Goal: Information Seeking & Learning: Find specific fact

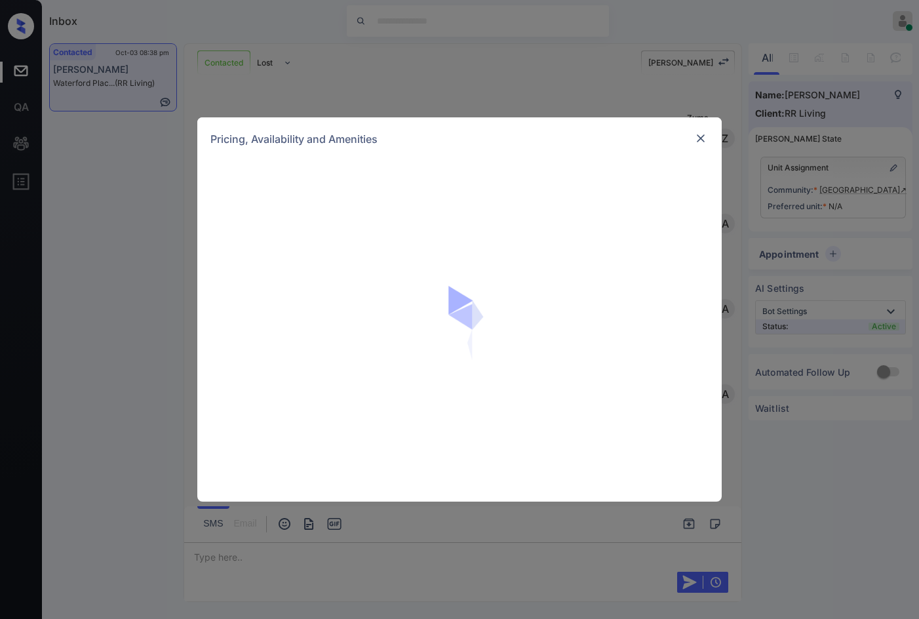
scroll to position [524, 0]
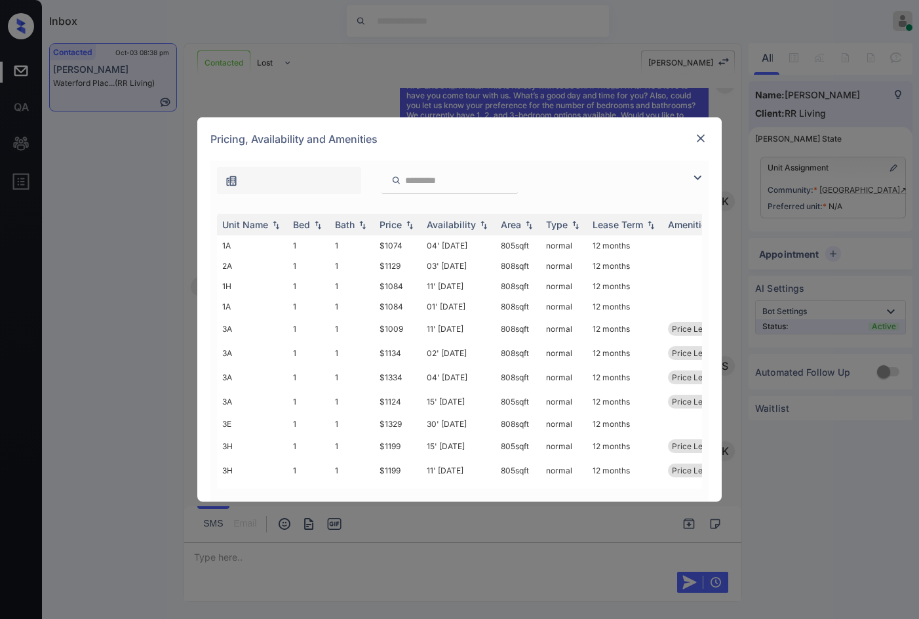
click at [695, 178] on img at bounding box center [698, 178] width 16 height 16
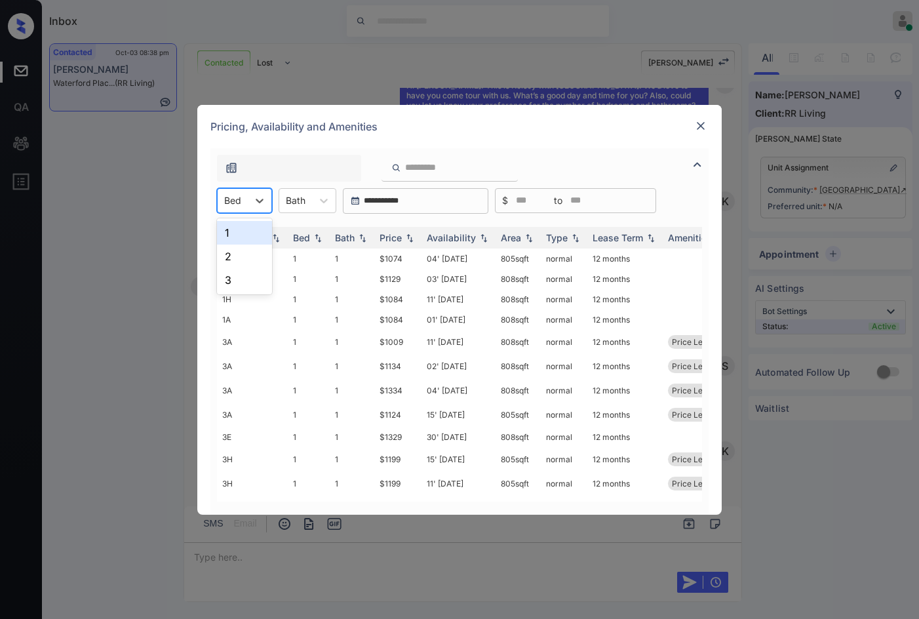
click at [225, 197] on input "text" at bounding box center [225, 200] width 3 height 11
drag, startPoint x: 245, startPoint y: 252, endPoint x: 286, endPoint y: 236, distance: 44.8
click at [244, 251] on div "2" at bounding box center [244, 257] width 55 height 24
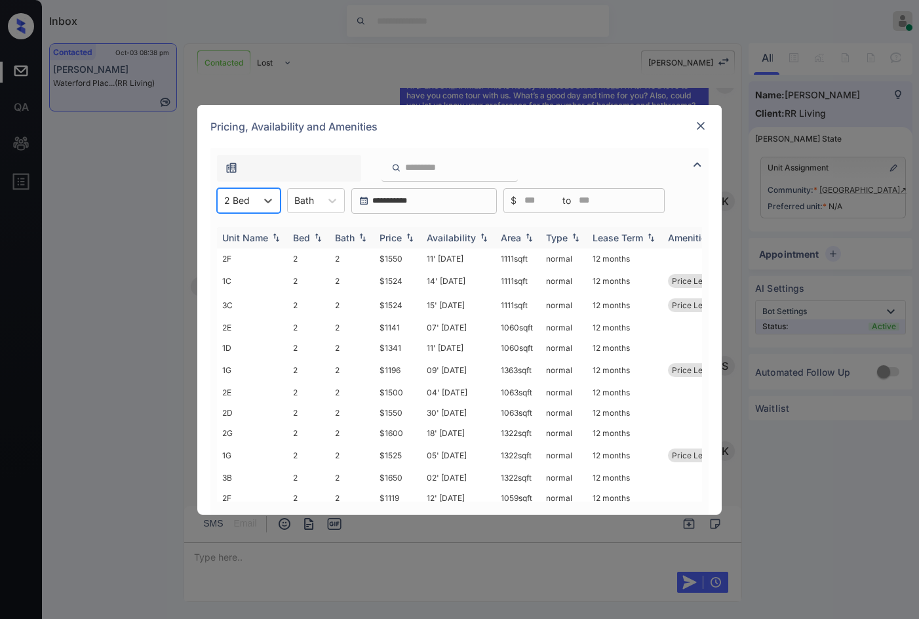
click at [413, 233] on img at bounding box center [409, 237] width 13 height 9
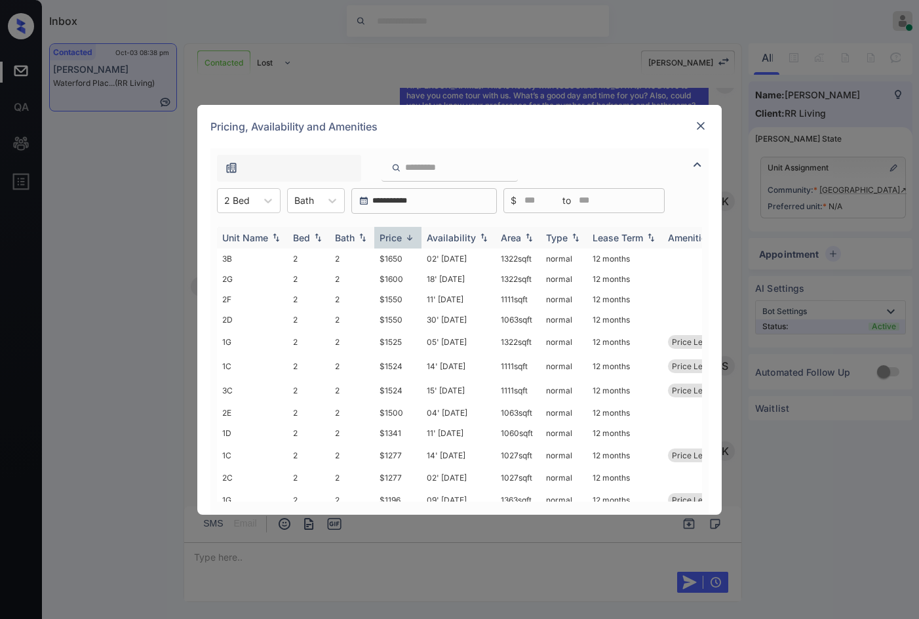
click at [413, 233] on img at bounding box center [409, 238] width 13 height 10
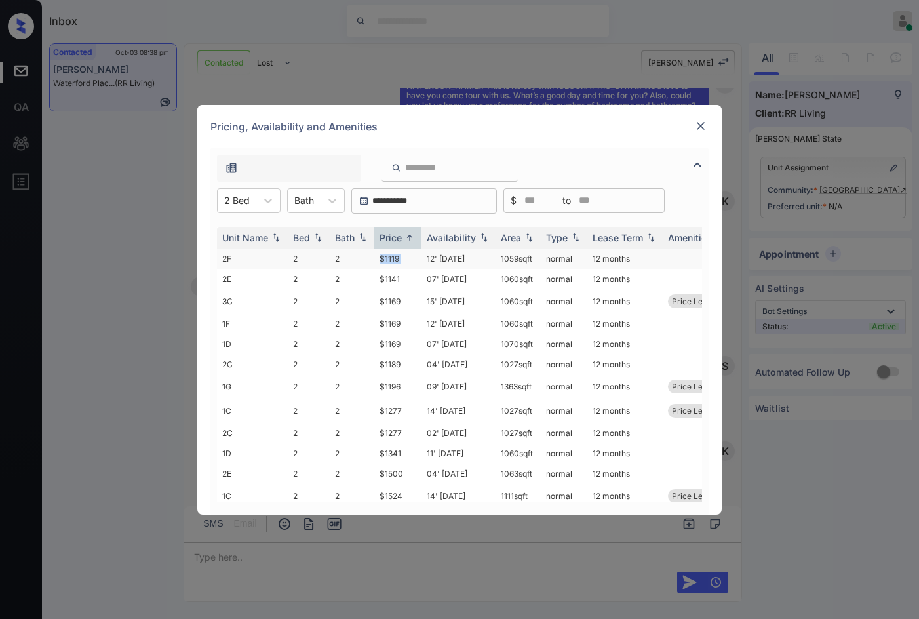
drag, startPoint x: 359, startPoint y: 256, endPoint x: 422, endPoint y: 256, distance: 62.9
click at [422, 256] on tr "2F 2 2 $1119 12' Dec 25 1059 sqft normal 12 months" at bounding box center [559, 258] width 685 height 20
click at [425, 257] on td "12' Dec 25" at bounding box center [459, 258] width 74 height 20
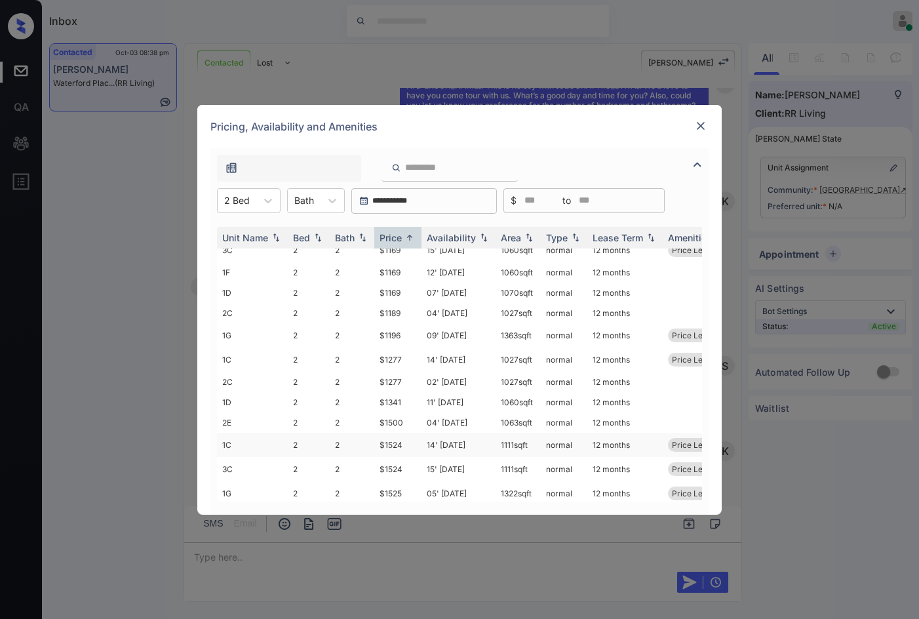
scroll to position [0, 0]
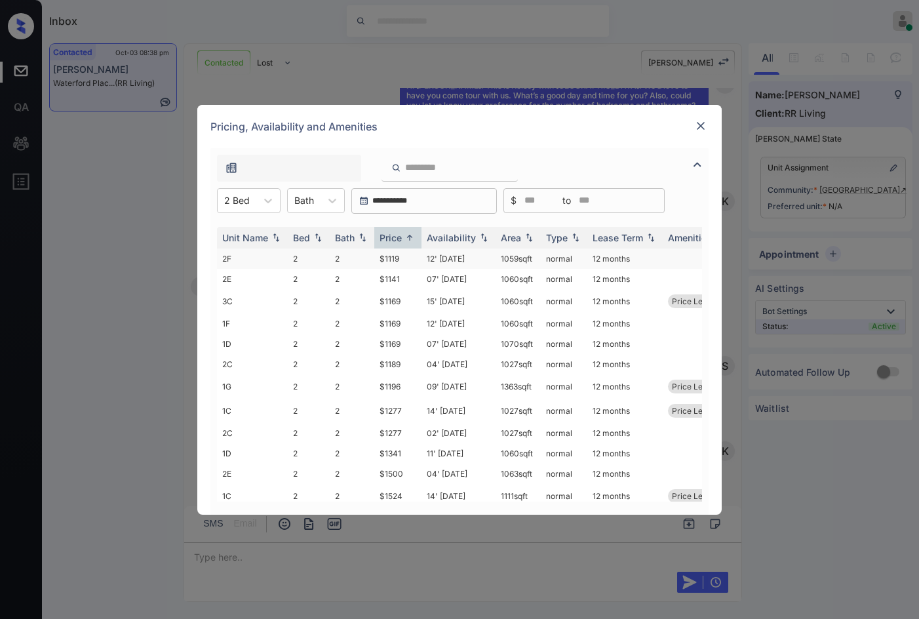
click at [391, 257] on td "$1119" at bounding box center [397, 258] width 47 height 20
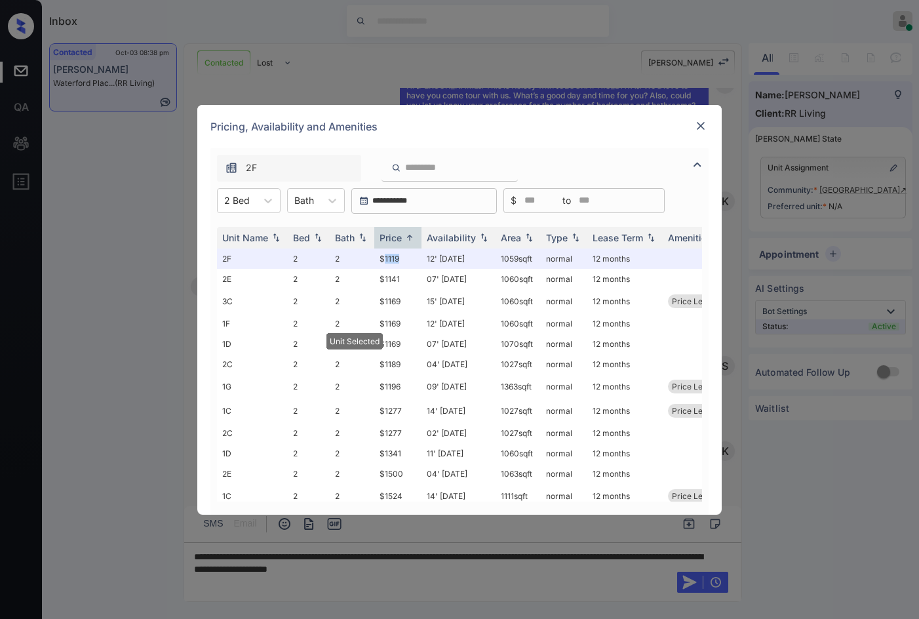
click at [702, 130] on img at bounding box center [700, 125] width 13 height 13
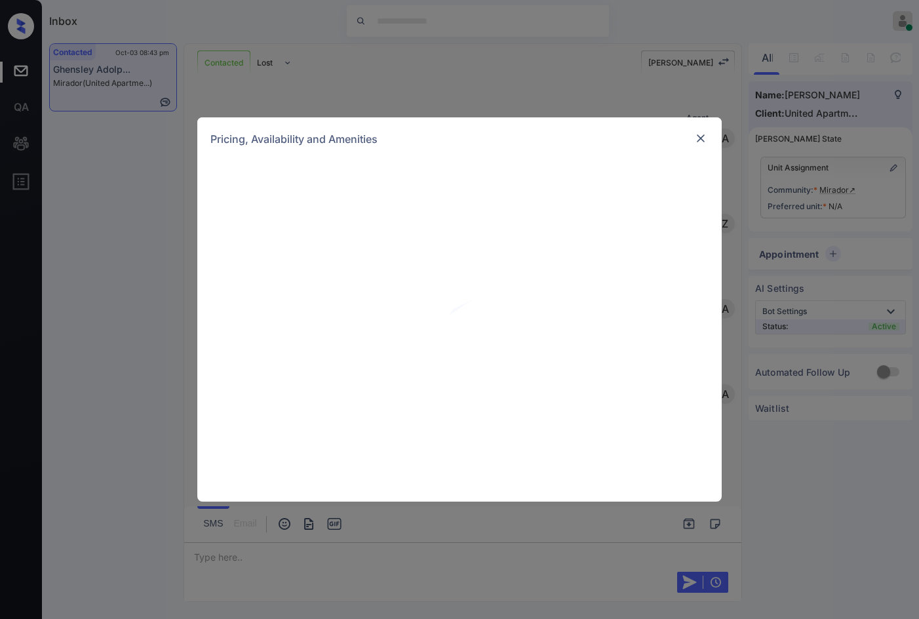
scroll to position [1059, 0]
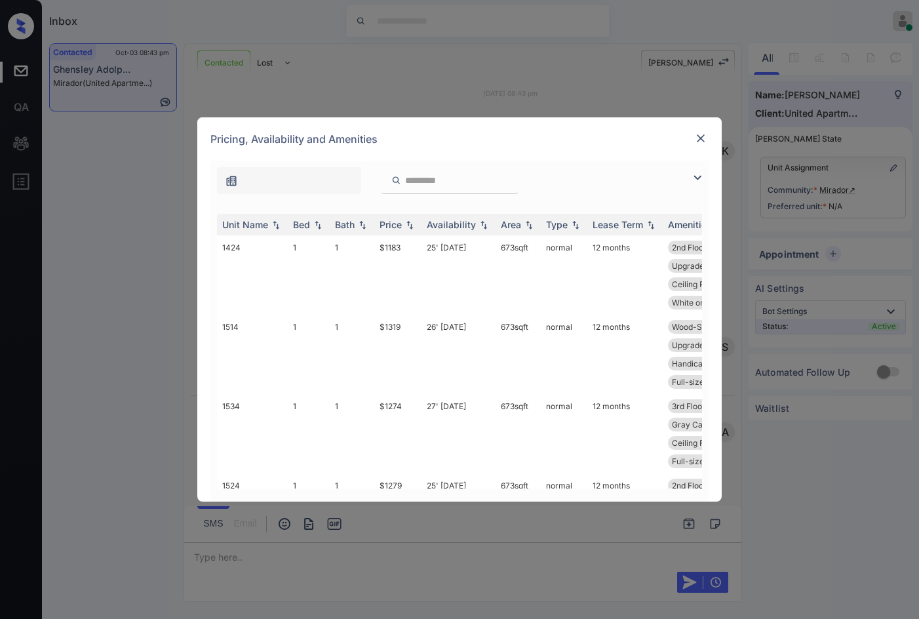
click at [693, 177] on img at bounding box center [698, 178] width 16 height 16
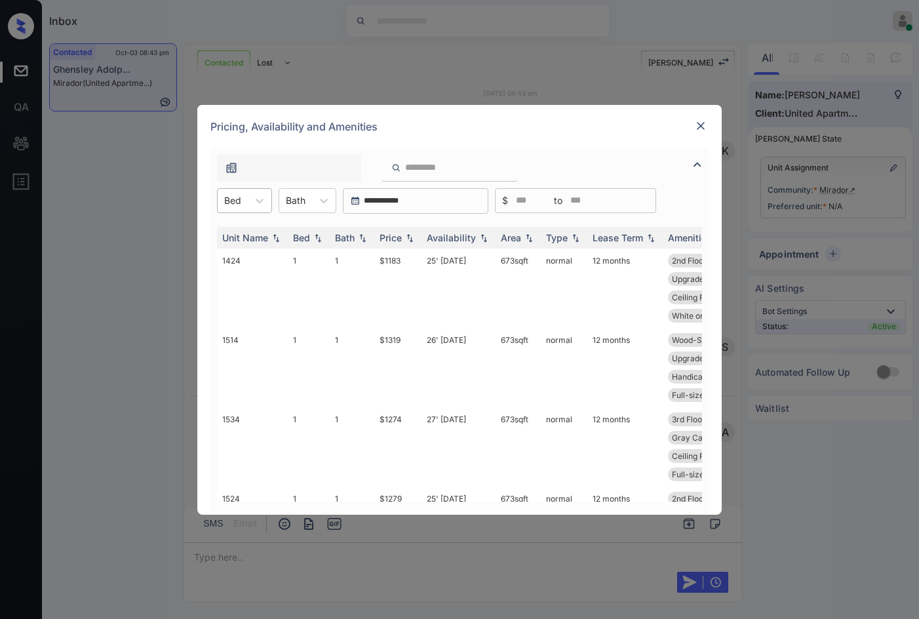
click at [226, 195] on input "text" at bounding box center [225, 200] width 3 height 11
click at [246, 235] on div "1" at bounding box center [244, 233] width 55 height 24
click at [395, 256] on td "$1183" at bounding box center [397, 287] width 47 height 79
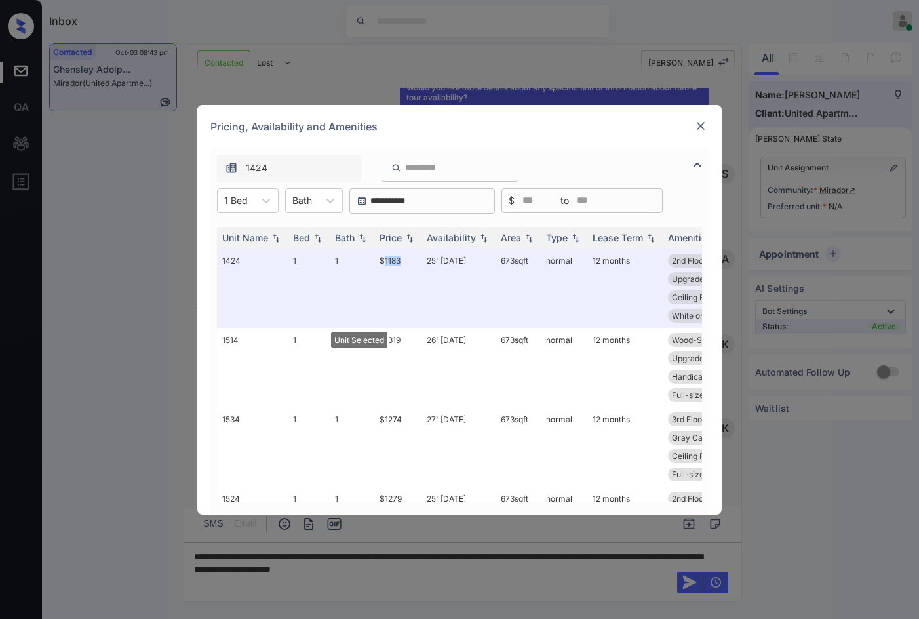
scroll to position [1232, 0]
click at [701, 121] on img at bounding box center [700, 125] width 13 height 13
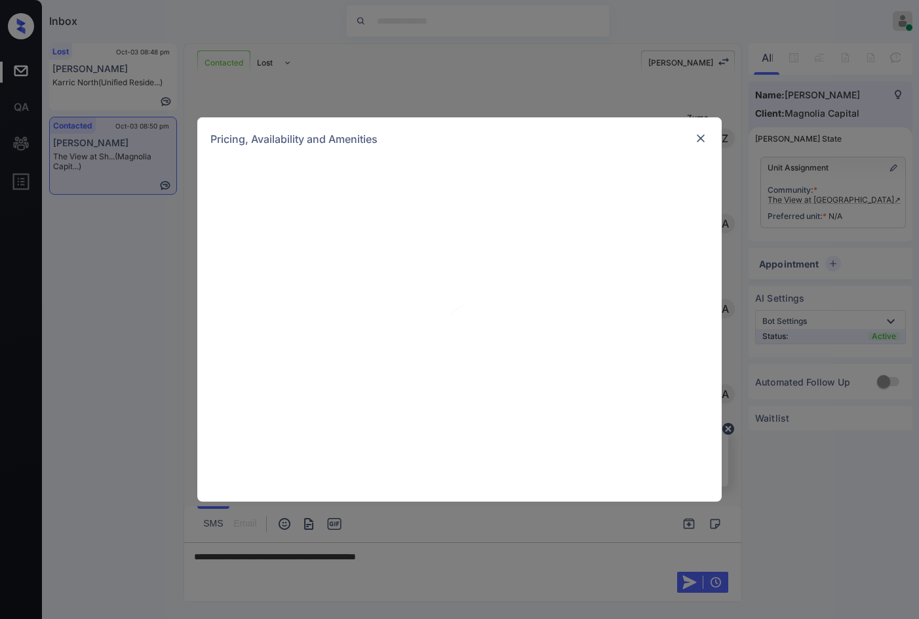
scroll to position [432, 0]
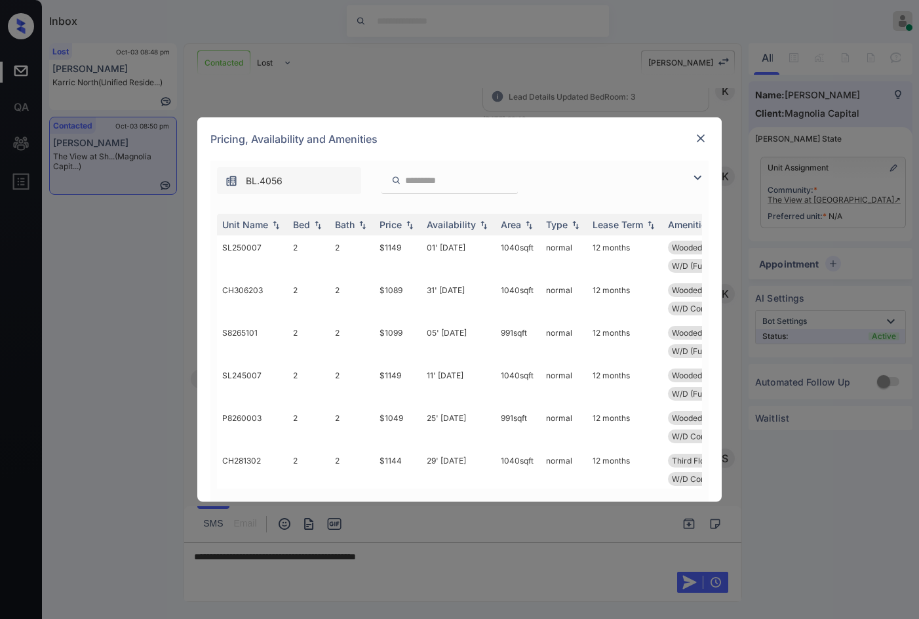
click at [696, 171] on img at bounding box center [698, 178] width 16 height 16
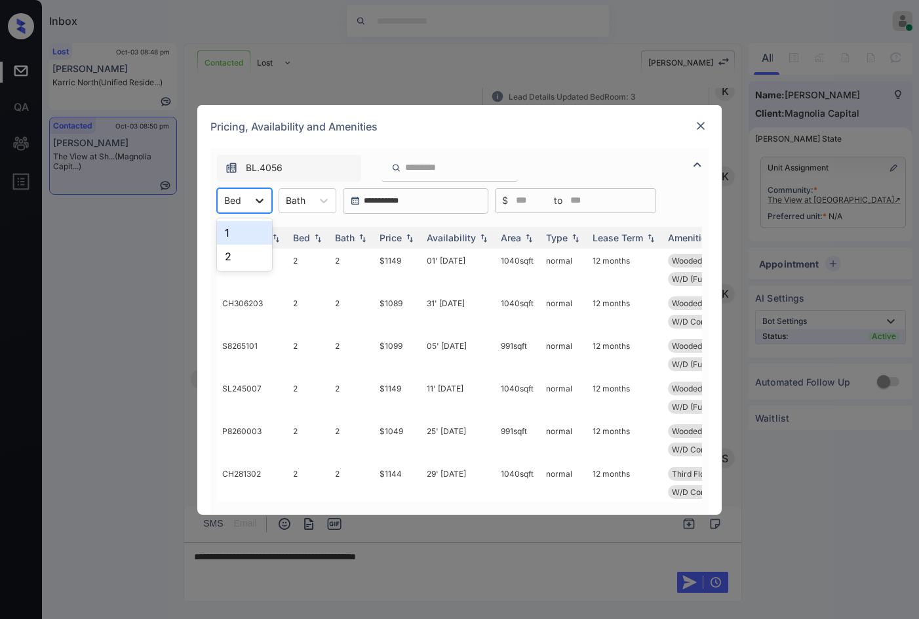
click at [254, 203] on icon at bounding box center [259, 200] width 13 height 13
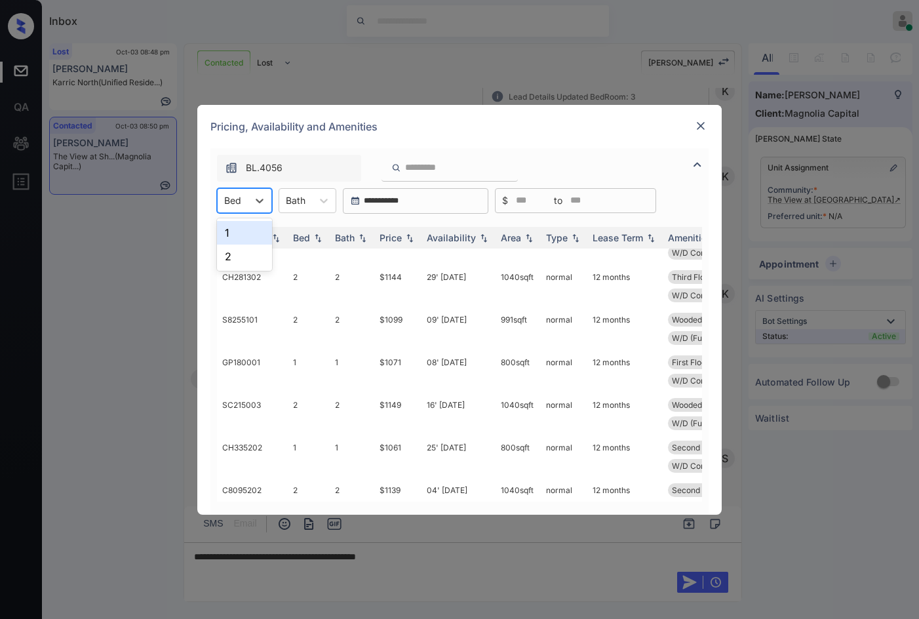
click at [692, 123] on div "Pricing, Availability and Amenities" at bounding box center [459, 126] width 524 height 43
click at [699, 128] on img at bounding box center [700, 125] width 13 height 13
